Goal: Task Accomplishment & Management: Use online tool/utility

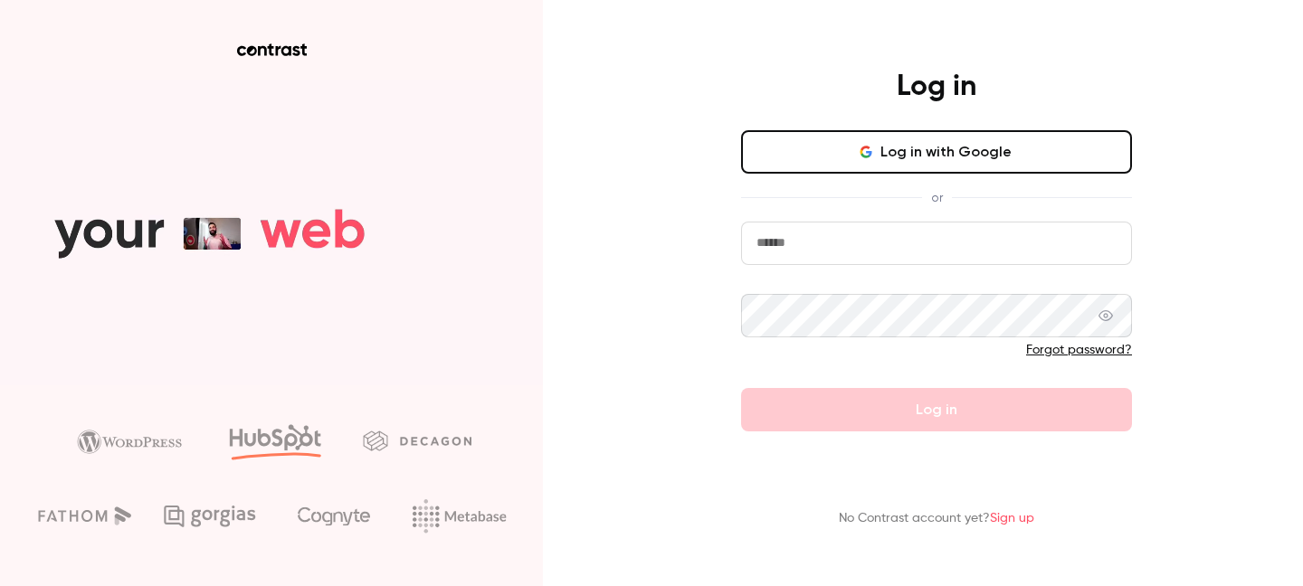
type input "**********"
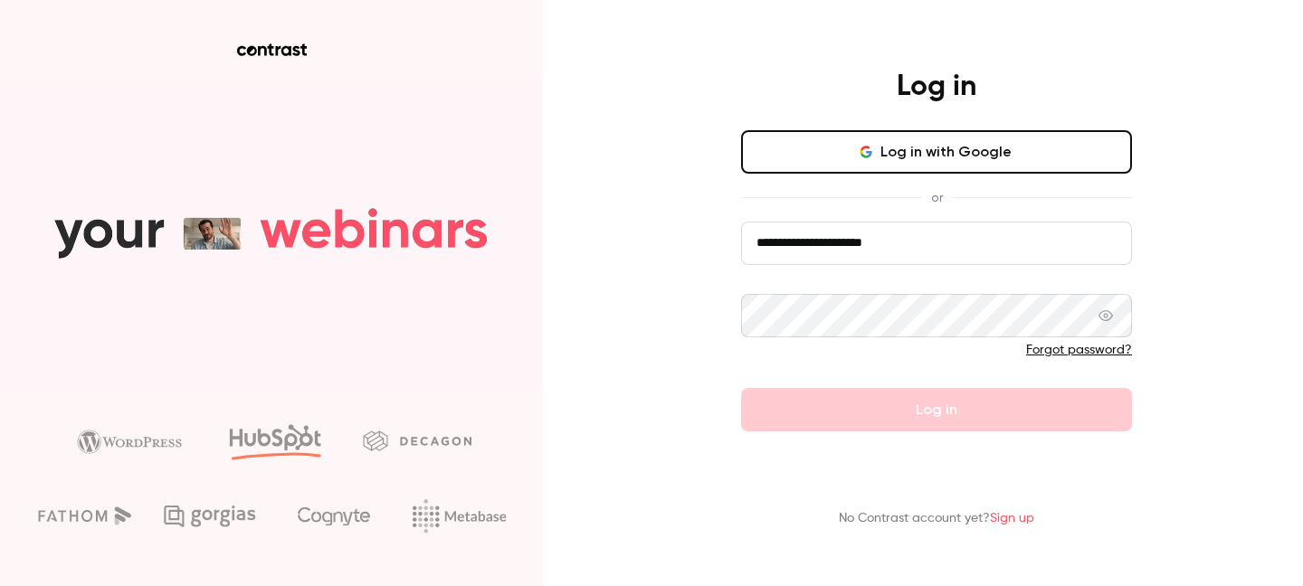
click at [890, 403] on form "**********" at bounding box center [936, 327] width 391 height 210
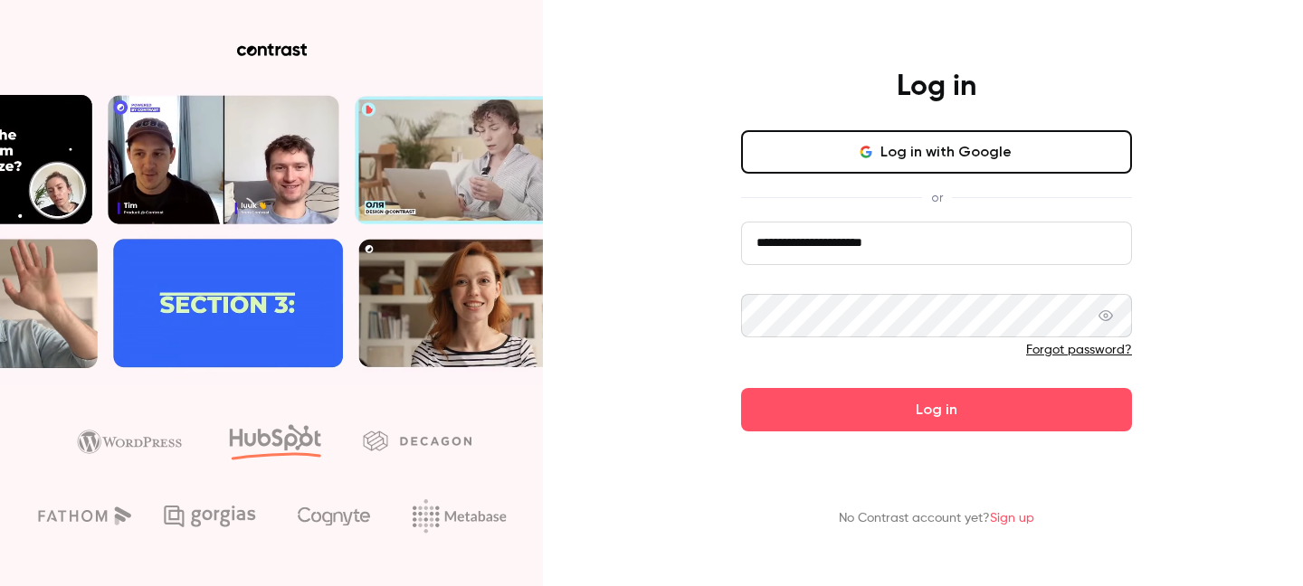
click at [890, 403] on button "Log in" at bounding box center [936, 409] width 391 height 43
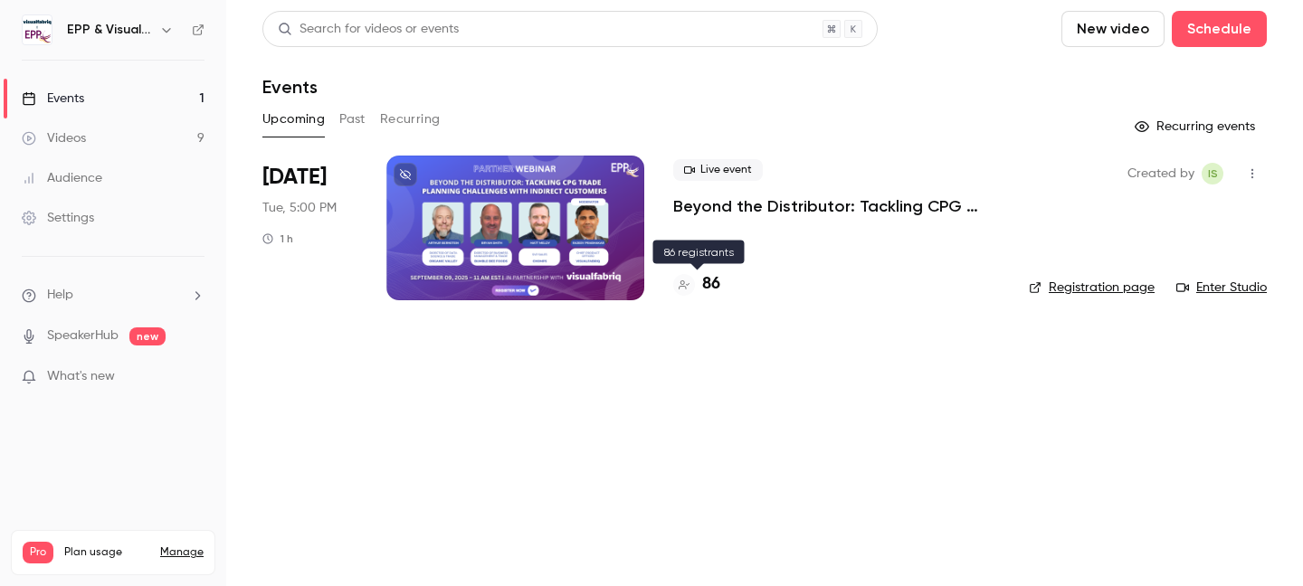
click at [702, 284] on h4 "86" at bounding box center [711, 284] width 18 height 24
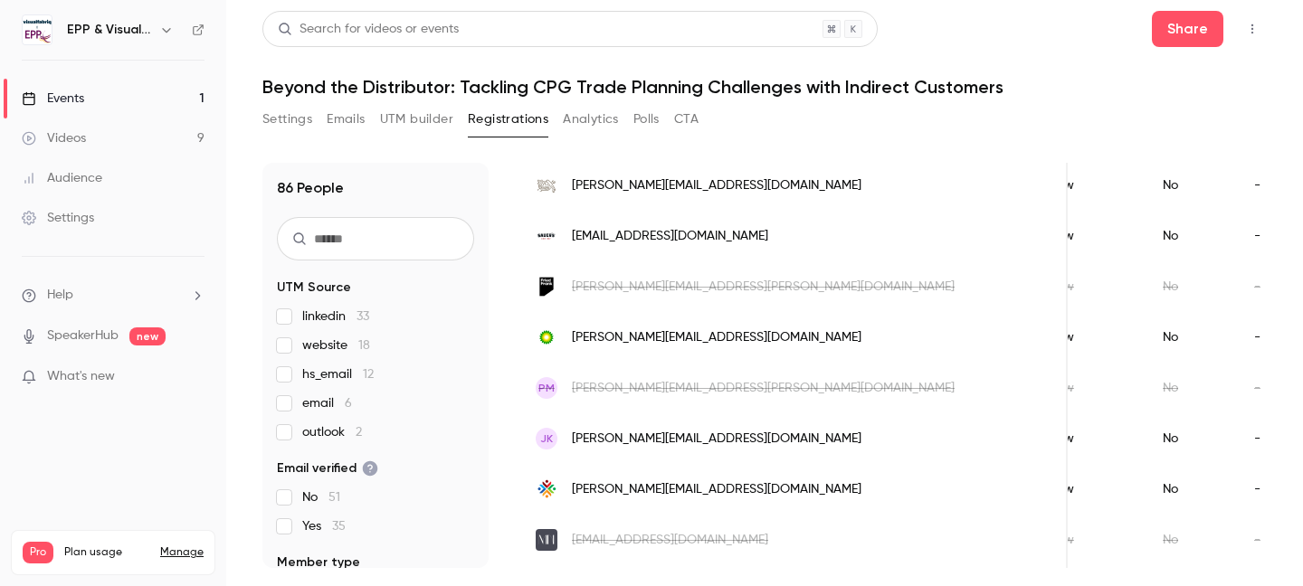
scroll to position [388, 0]
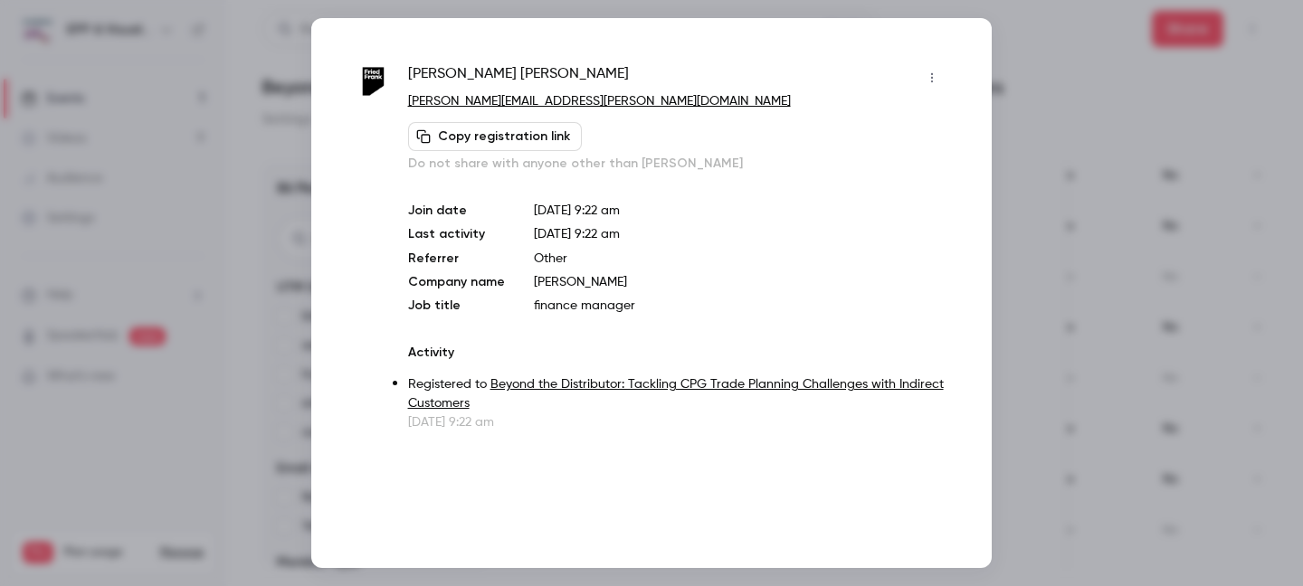
click at [1049, 83] on div at bounding box center [651, 293] width 1303 height 586
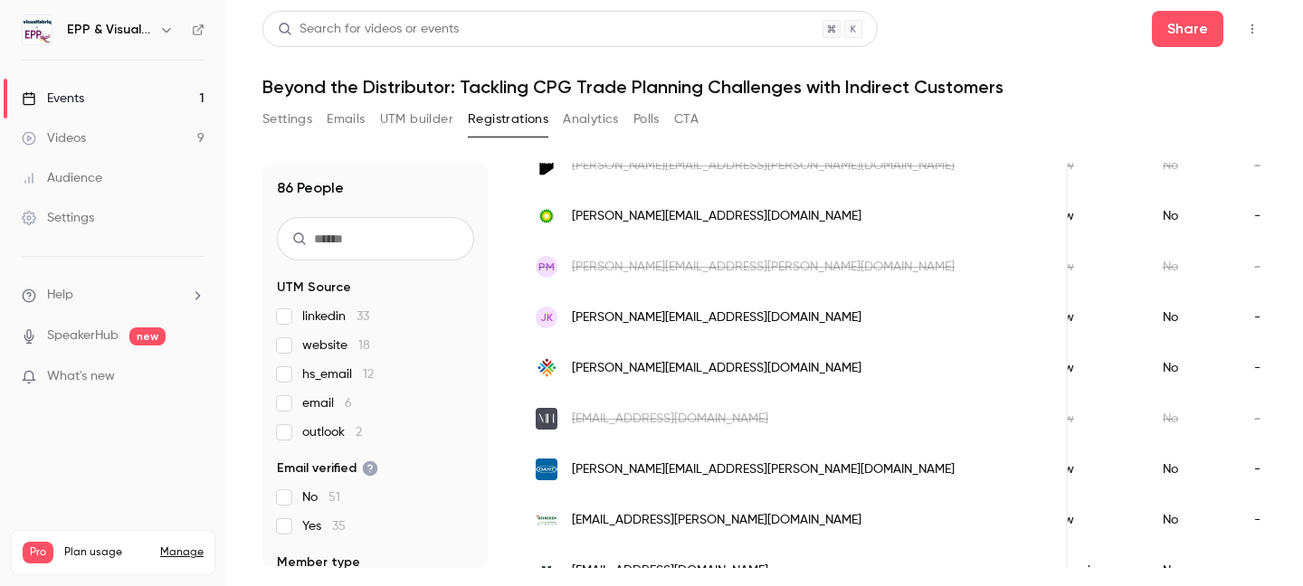
scroll to position [504, 0]
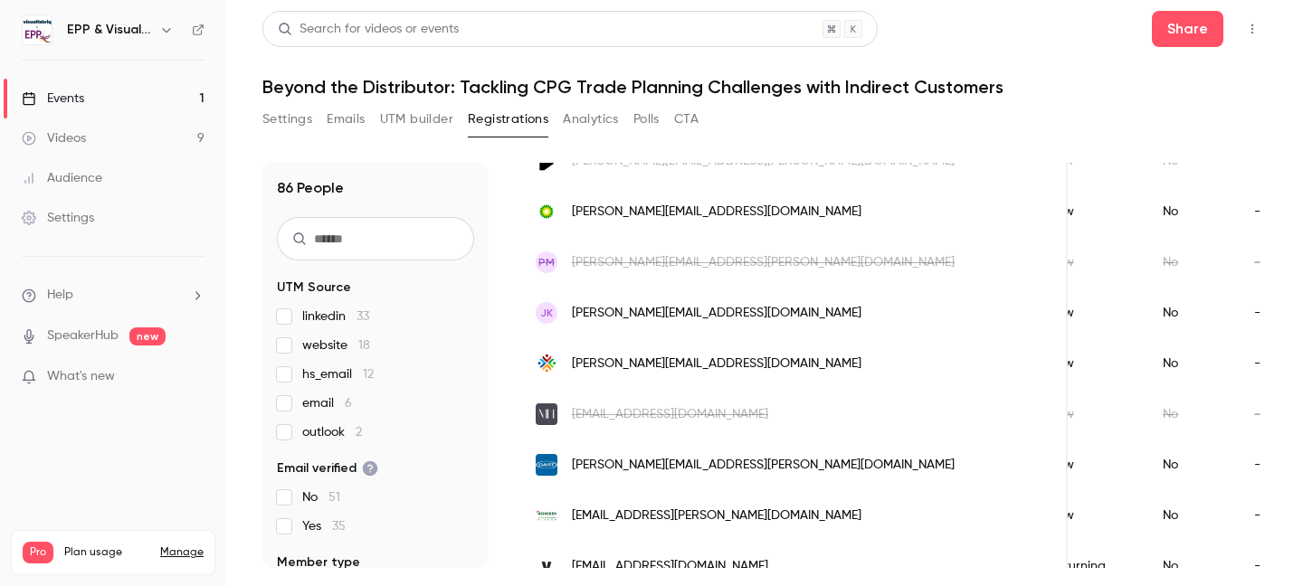
click at [697, 418] on span "hello@marketingbynadia.com" at bounding box center [670, 414] width 196 height 19
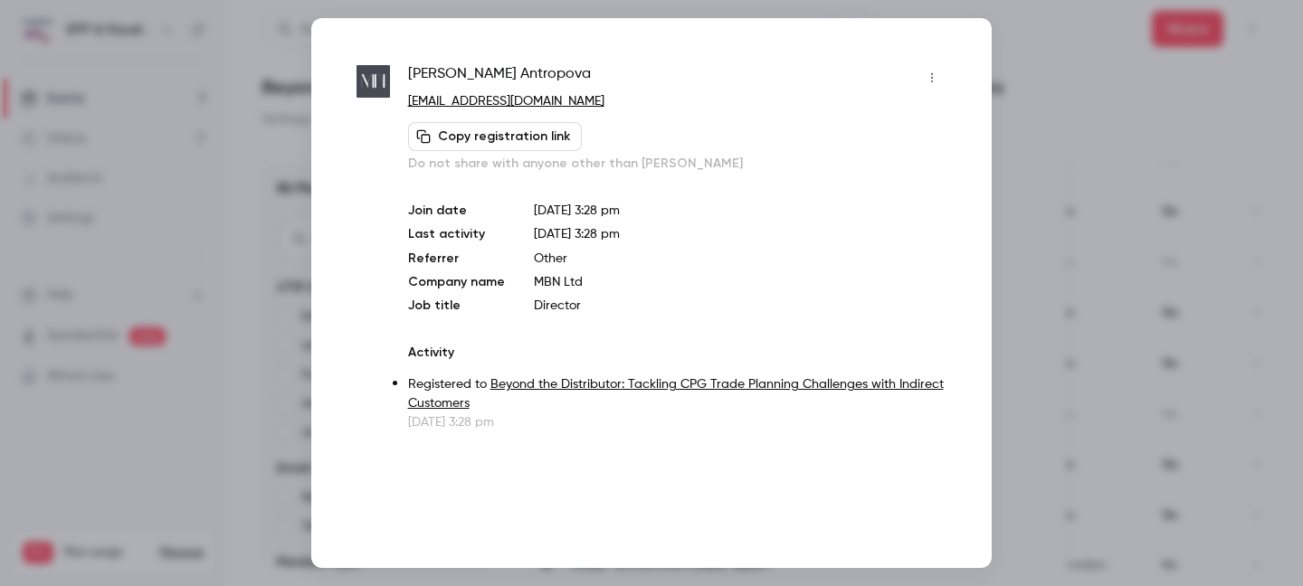
click at [1181, 128] on div at bounding box center [651, 293] width 1303 height 586
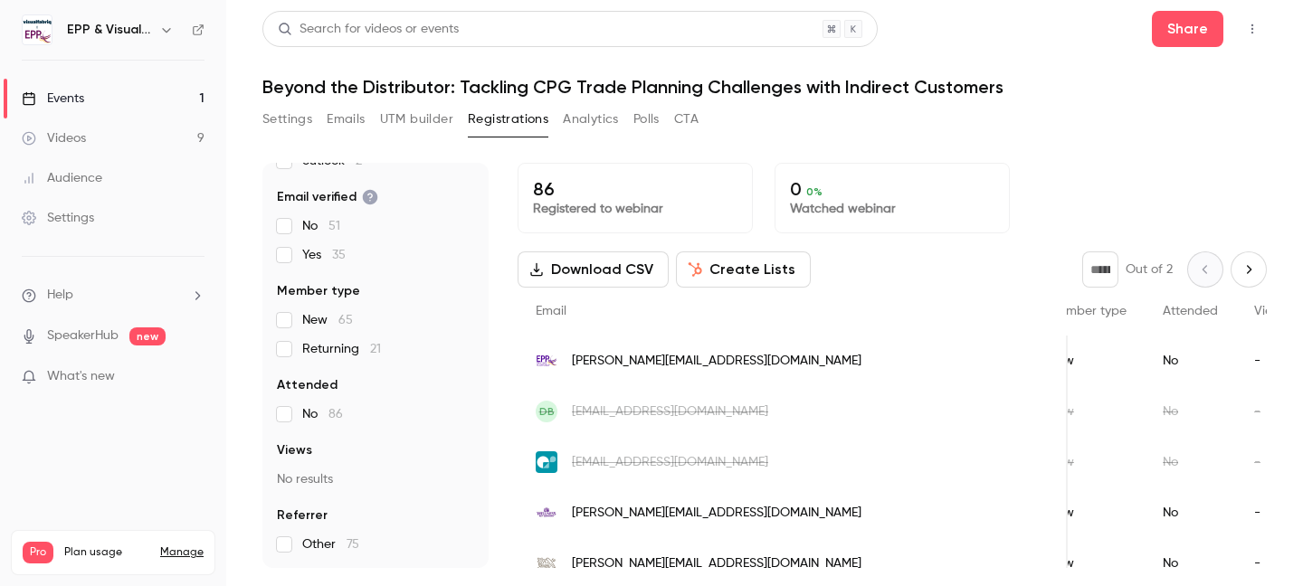
scroll to position [0, 0]
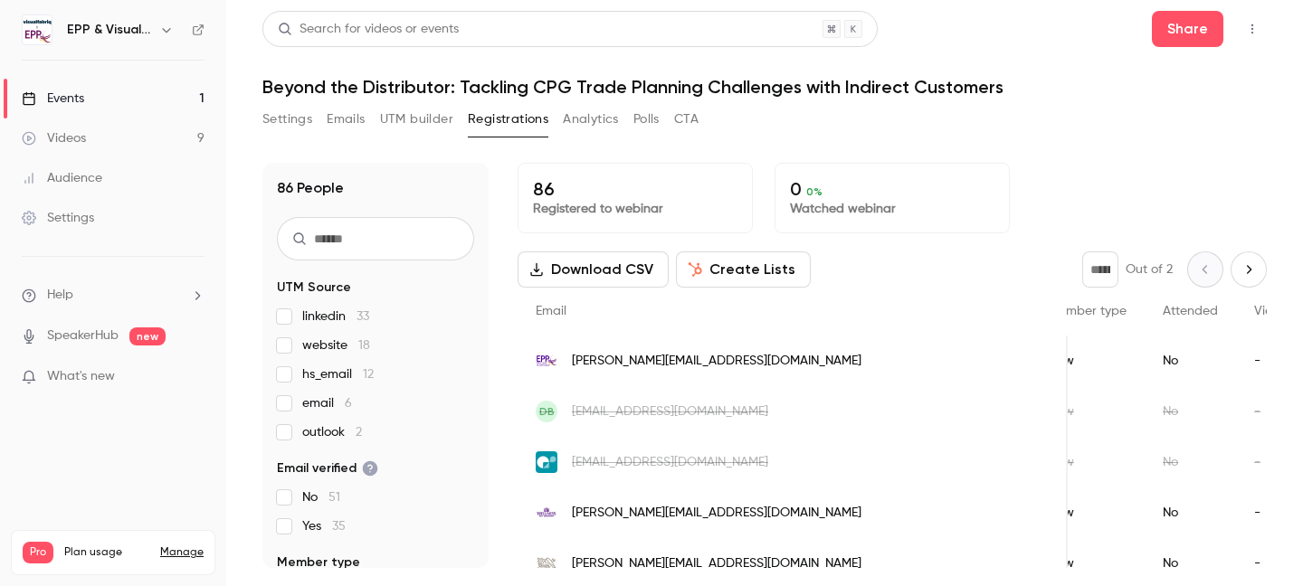
click at [578, 271] on button "Download CSV" at bounding box center [593, 270] width 151 height 36
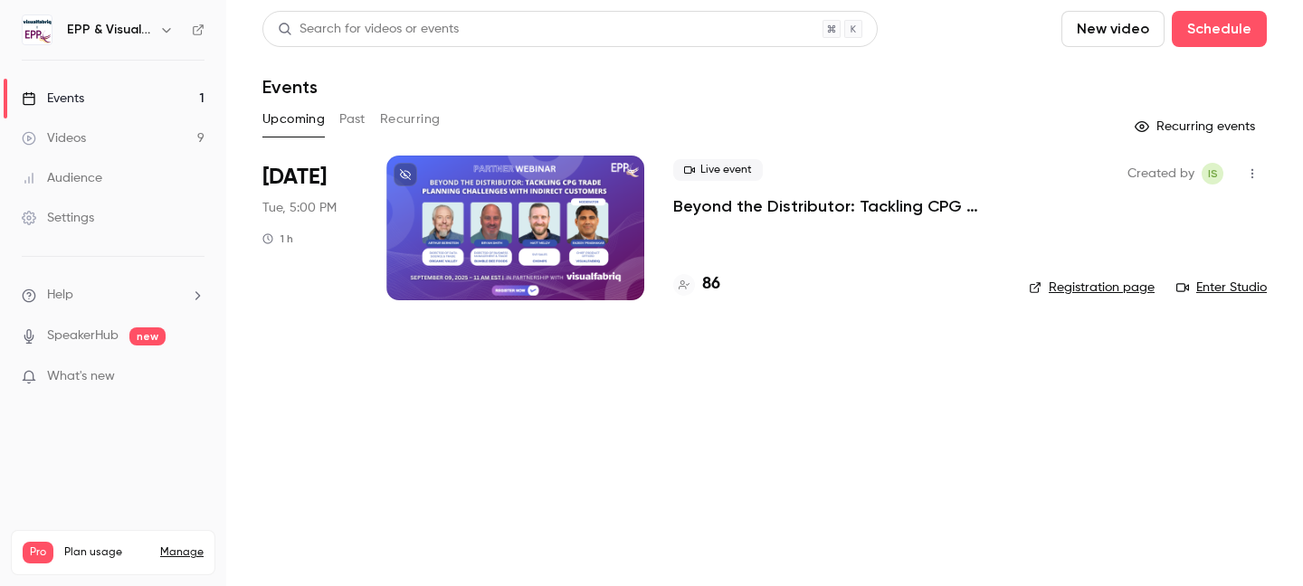
click at [1218, 289] on link "Enter Studio" at bounding box center [1221, 288] width 90 height 18
